Goal: Task Accomplishment & Management: Use online tool/utility

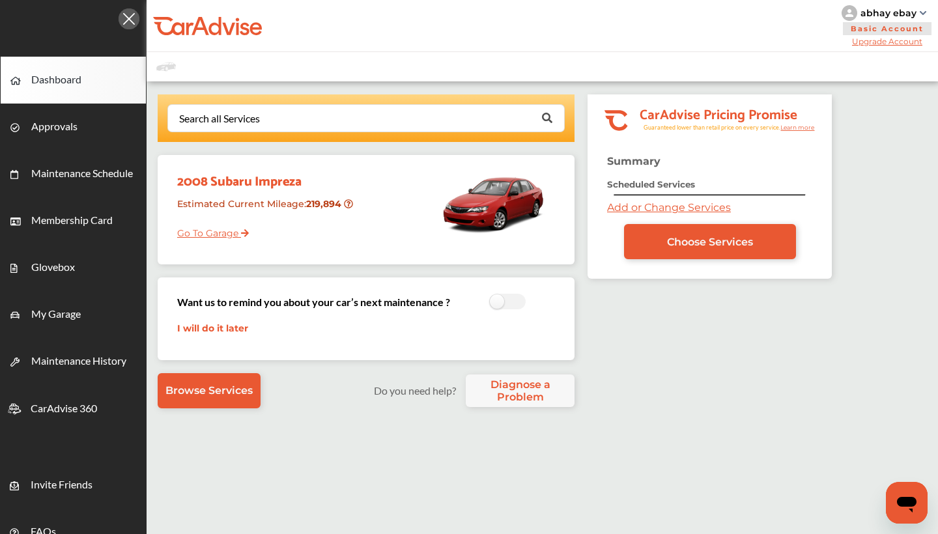
click at [891, 16] on div "abhay ebay" at bounding box center [888, 13] width 56 height 12
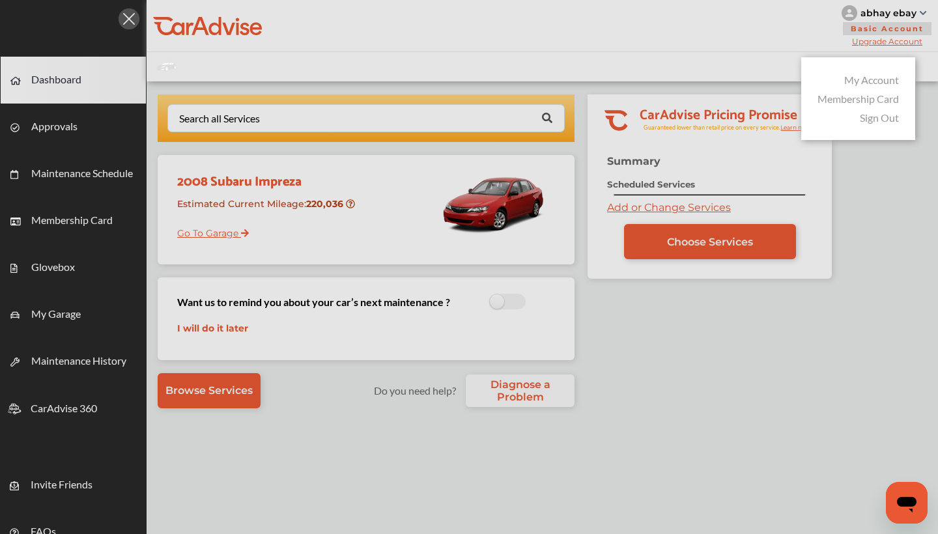
click at [886, 108] on div "Sign Out" at bounding box center [858, 117] width 88 height 19
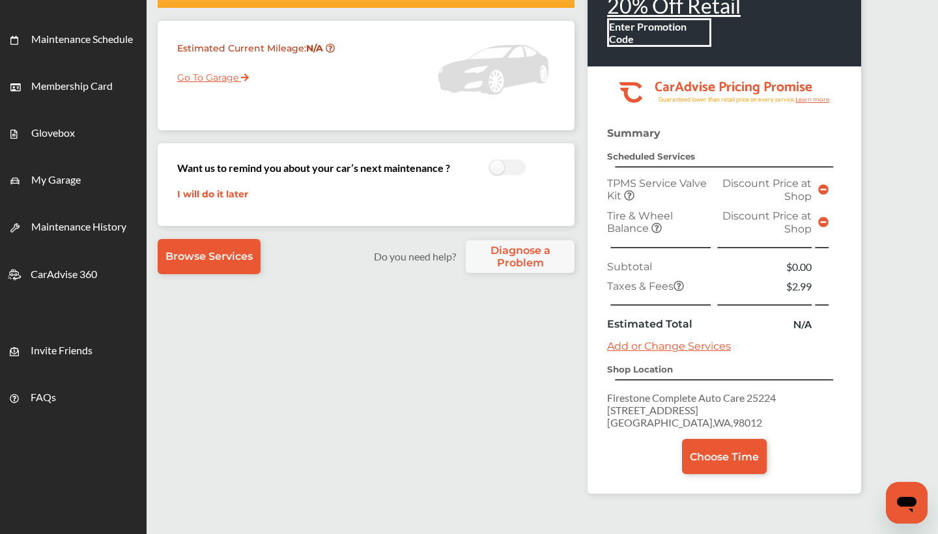
scroll to position [133, 0]
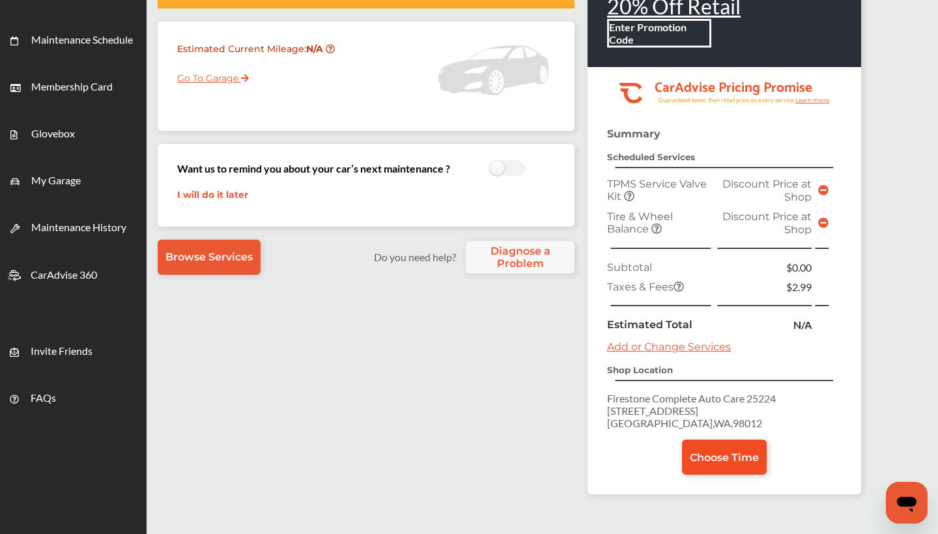
click at [755, 453] on span "Choose Time" at bounding box center [724, 457] width 69 height 12
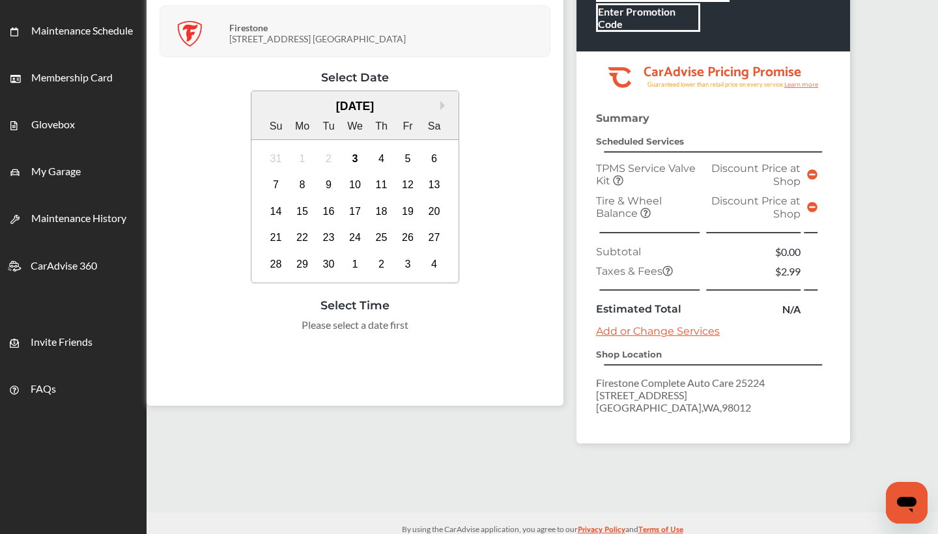
scroll to position [139, 0]
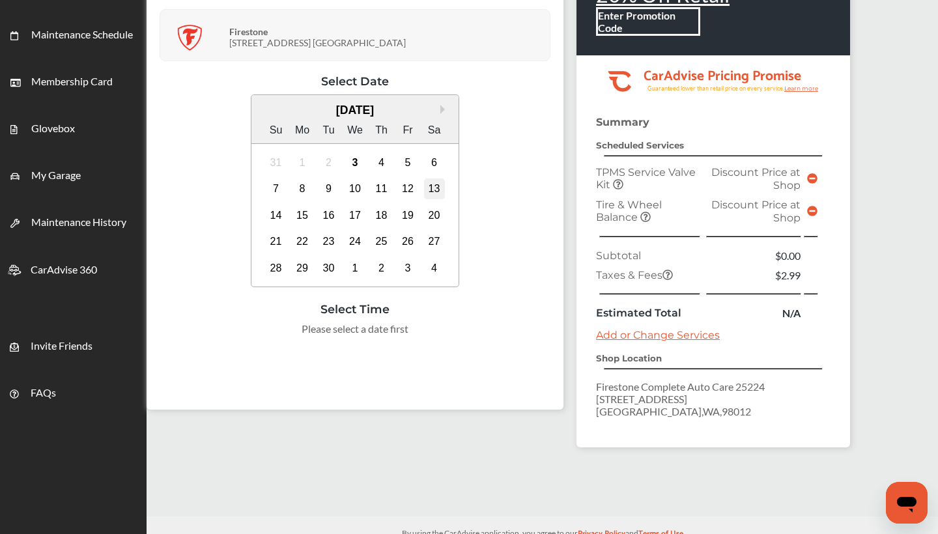
click at [445, 189] on div "13" at bounding box center [434, 188] width 21 height 21
